Goal: Task Accomplishment & Management: Use online tool/utility

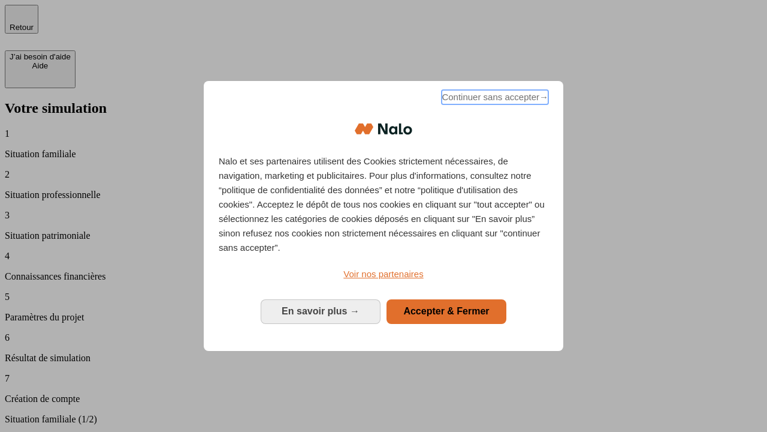
click at [494, 99] on span "Continuer sans accepter →" at bounding box center [495, 97] width 107 height 14
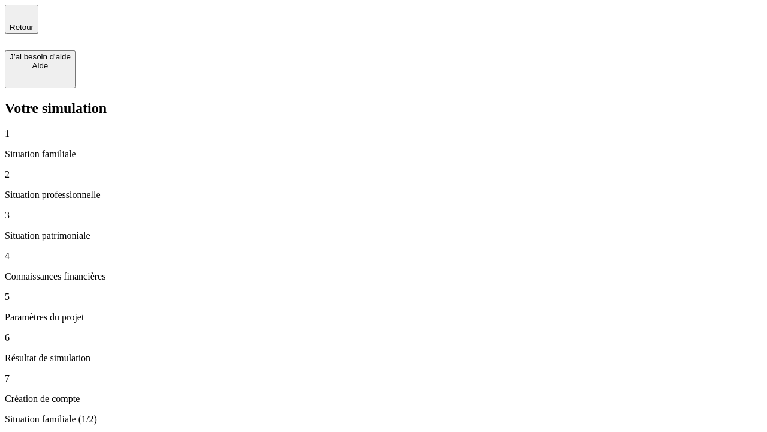
type input "70 000"
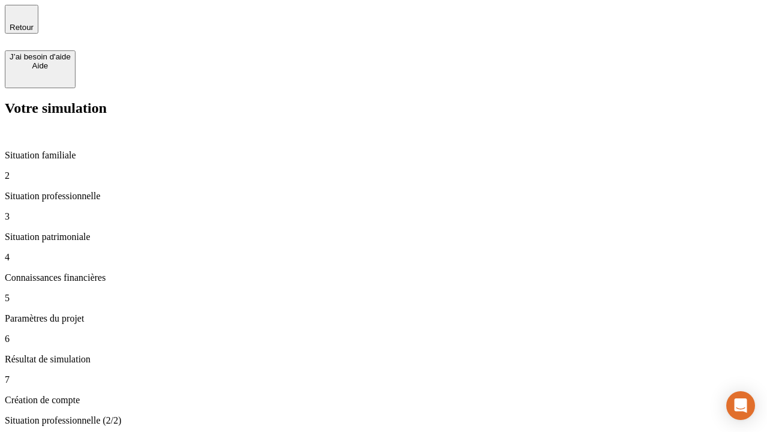
type input "1 000"
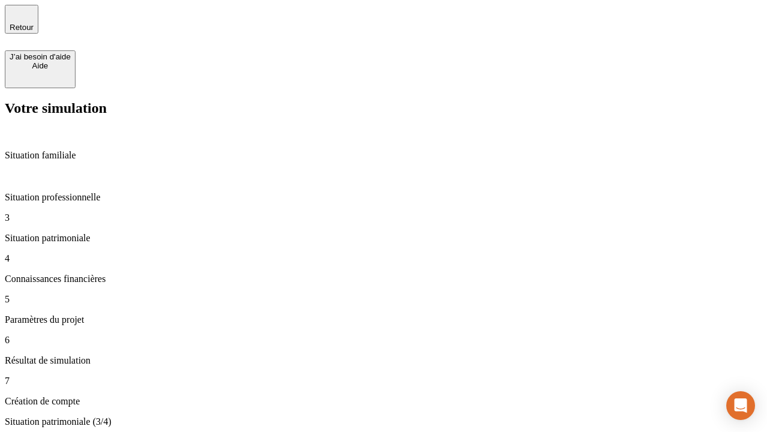
type input "800"
type input "6"
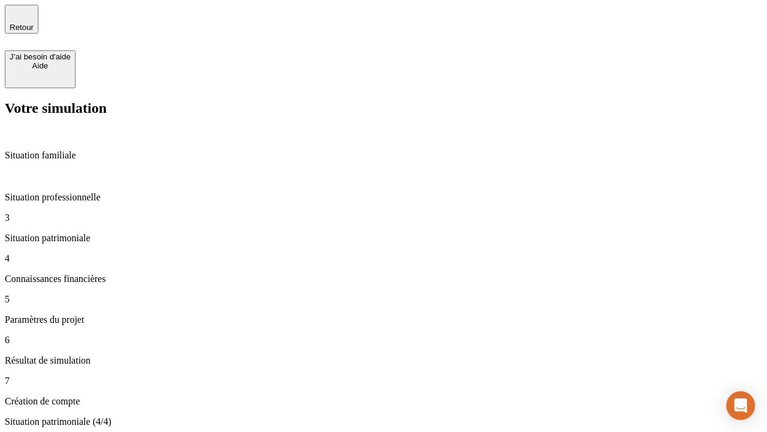
type input "400"
type input "3"
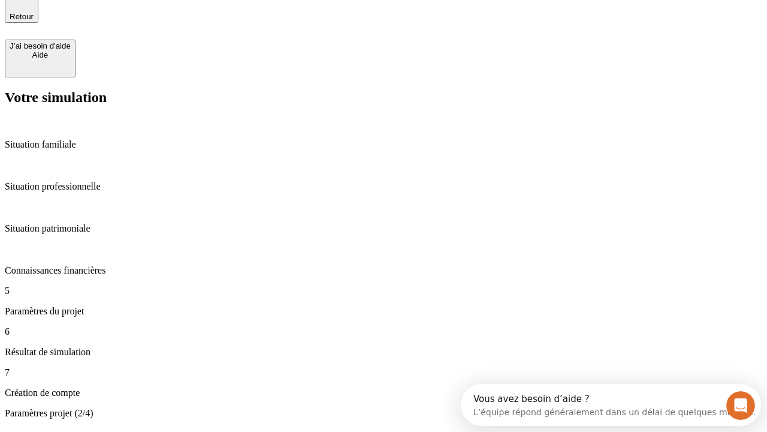
type input "35"
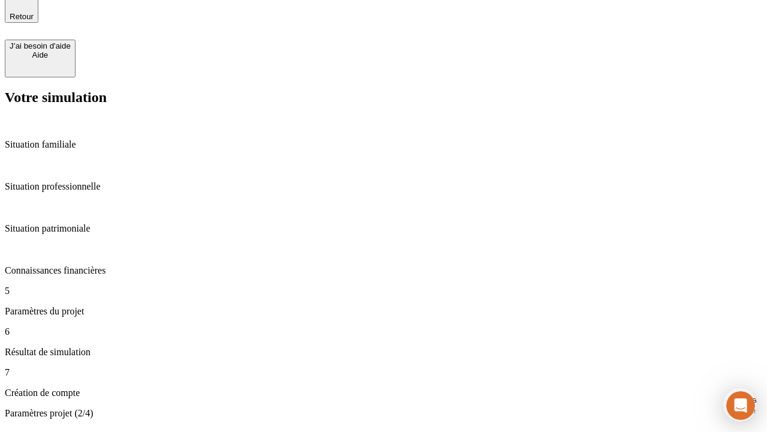
type input "500"
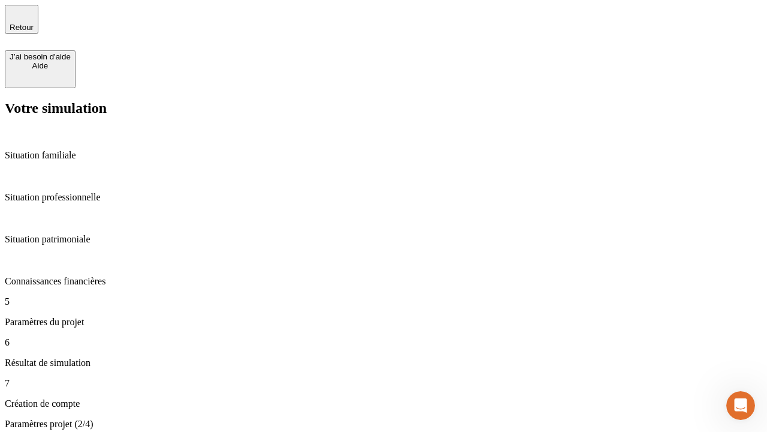
type input "640"
